Goal: Task Accomplishment & Management: Use online tool/utility

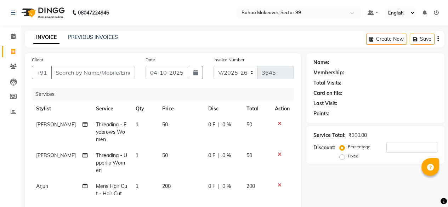
select select "6856"
select select "service"
select select "85852"
click at [94, 70] on input "Client" at bounding box center [93, 72] width 84 height 13
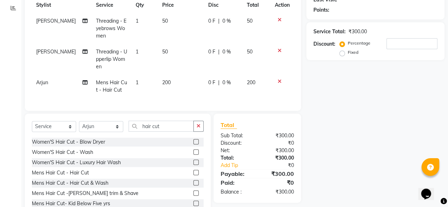
scroll to position [104, 0]
click at [154, 129] on input "hair cut" at bounding box center [161, 125] width 65 height 11
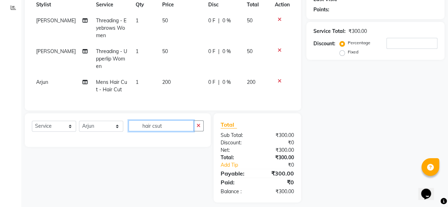
scroll to position [0, 0]
click at [184, 131] on input "hair cshaveut" at bounding box center [161, 125] width 65 height 11
type input "h"
click at [178, 131] on input "shae" at bounding box center [161, 125] width 65 height 11
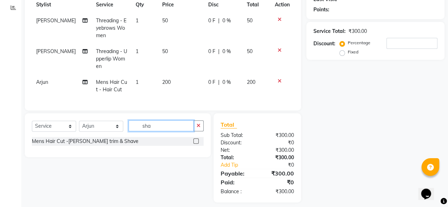
type input "sha"
click at [195, 144] on label at bounding box center [195, 140] width 5 height 5
click at [195, 144] on input "checkbox" at bounding box center [195, 141] width 5 height 5
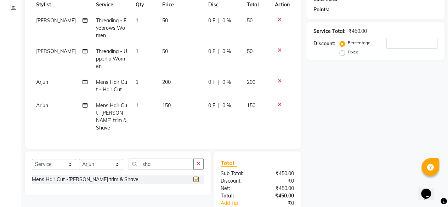
checkbox input "false"
click at [163, 104] on span "150" at bounding box center [166, 105] width 8 height 6
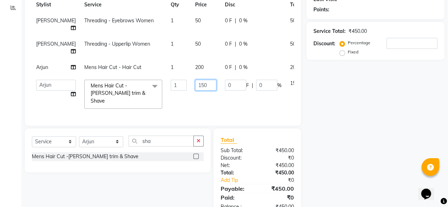
click at [195, 86] on input "150" at bounding box center [205, 85] width 21 height 11
type input "1"
type input "200"
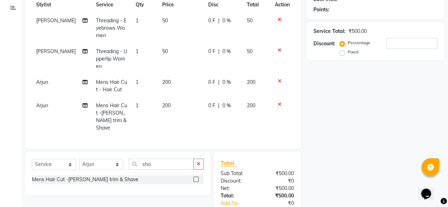
click at [352, 107] on div "Name: Membership: Total Visits: Card on file: Last Visit: Points: Service Total…" at bounding box center [377, 95] width 143 height 292
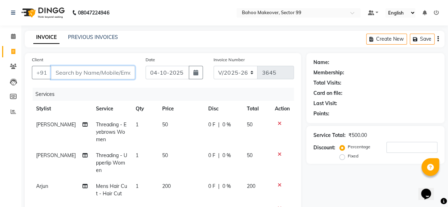
click at [67, 73] on input "Client" at bounding box center [93, 72] width 84 height 13
click at [69, 67] on input "Client" at bounding box center [93, 72] width 84 height 13
type input "8"
type input "0"
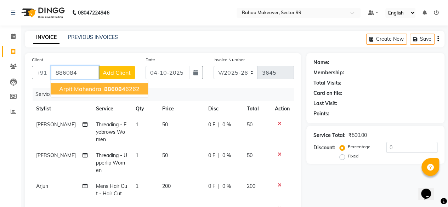
click at [116, 87] on span "886084" at bounding box center [114, 88] width 21 height 7
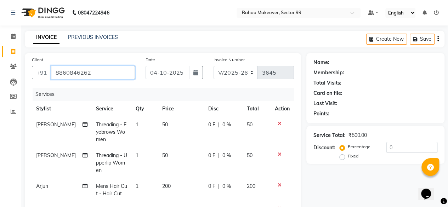
type input "8860846262"
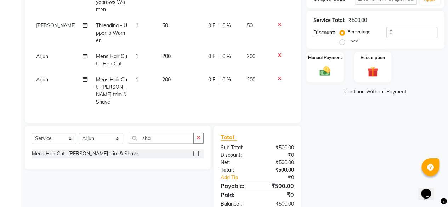
scroll to position [146, 0]
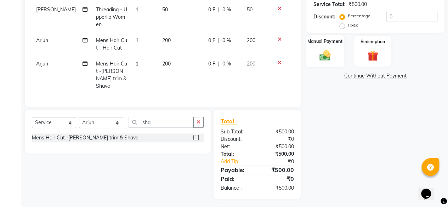
click at [325, 52] on img at bounding box center [325, 55] width 18 height 13
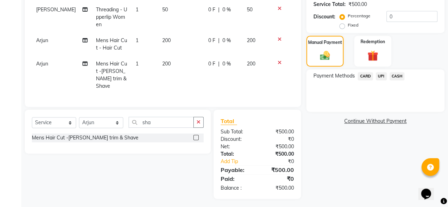
click at [401, 74] on span "CASH" at bounding box center [396, 76] width 15 height 8
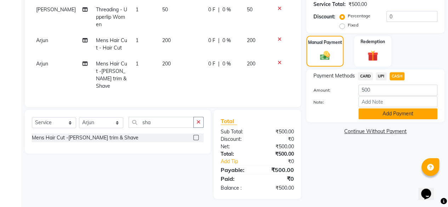
click at [394, 114] on button "Add Payment" at bounding box center [397, 113] width 79 height 11
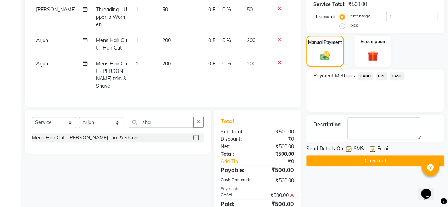
scroll to position [171, 0]
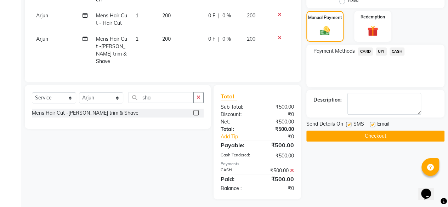
click at [371, 134] on button "Checkout" at bounding box center [375, 136] width 138 height 11
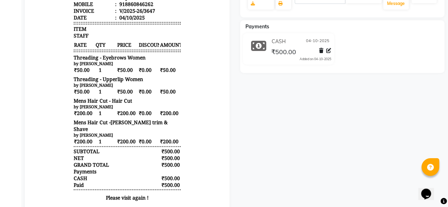
scroll to position [163, 0]
